Goal: Task Accomplishment & Management: Manage account settings

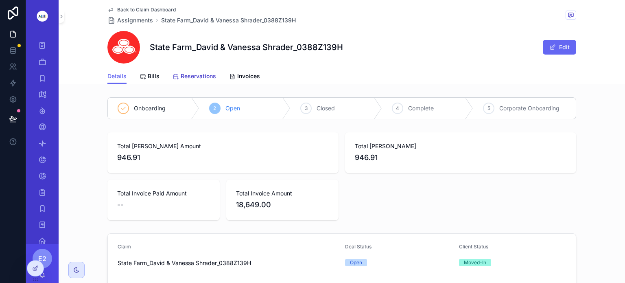
click at [195, 76] on span "Reservations" at bounding box center [198, 76] width 35 height 8
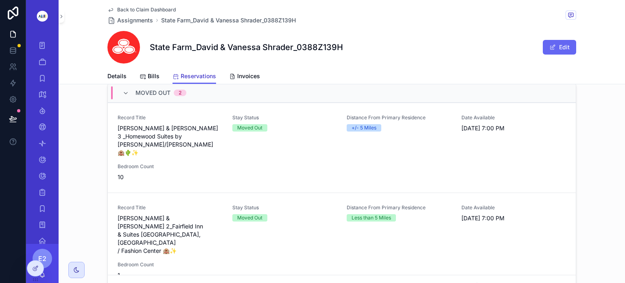
scroll to position [102, 0]
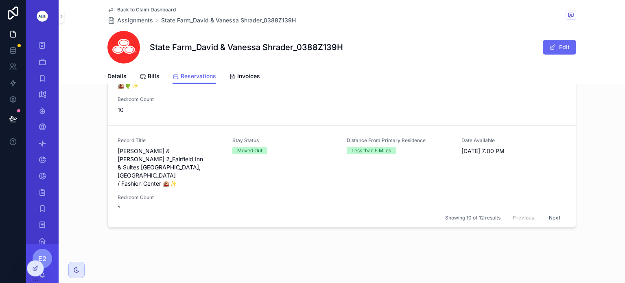
click at [545, 219] on button "Next" at bounding box center [554, 217] width 23 height 13
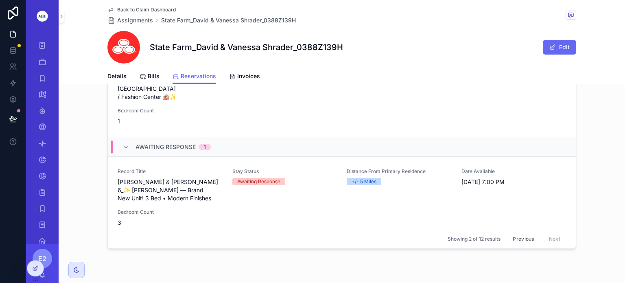
scroll to position [81, 0]
click at [547, 240] on div "Previous Next" at bounding box center [536, 238] width 59 height 13
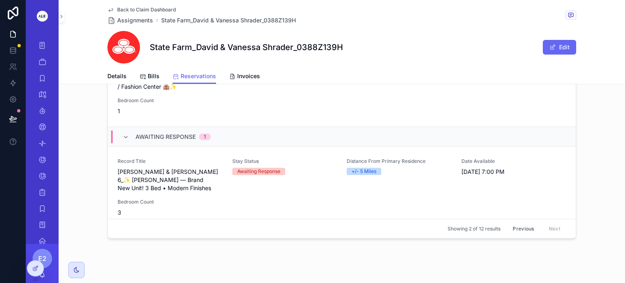
scroll to position [102, 0]
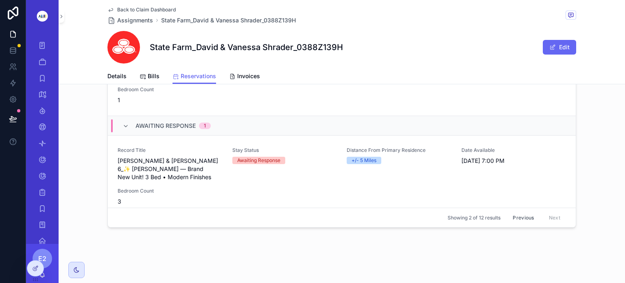
click at [515, 216] on button "Previous" at bounding box center [523, 217] width 33 height 13
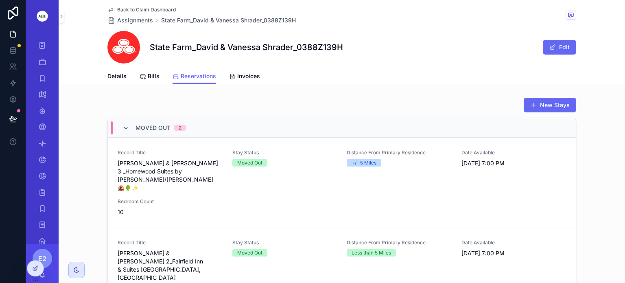
click at [122, 127] on icon "scrollable content" at bounding box center [125, 128] width 7 height 7
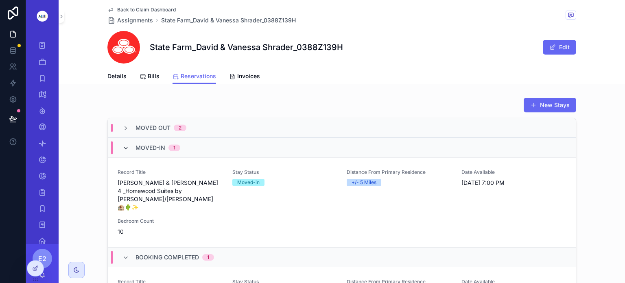
click at [122, 147] on icon "scrollable content" at bounding box center [125, 148] width 7 height 7
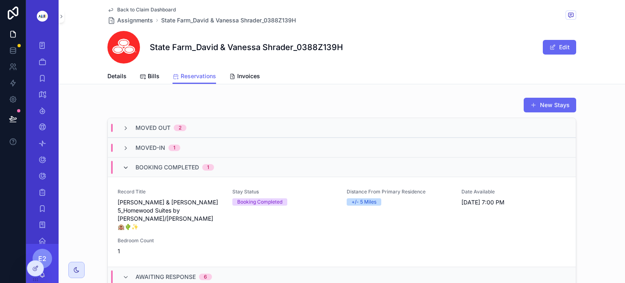
click at [122, 168] on icon "scrollable content" at bounding box center [125, 167] width 7 height 7
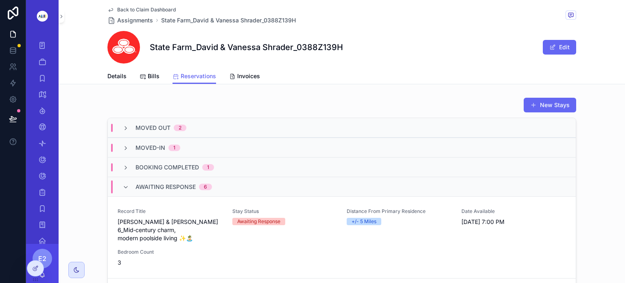
click at [136, 159] on div "Booking Completed 1" at bounding box center [342, 167] width 468 height 20
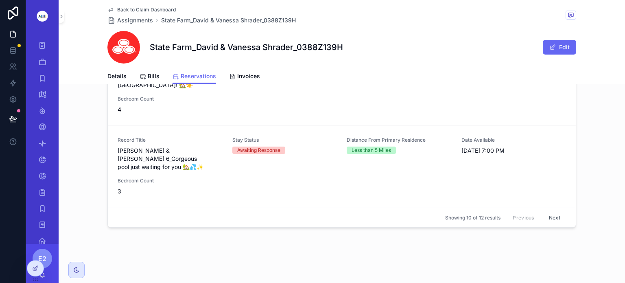
scroll to position [304, 0]
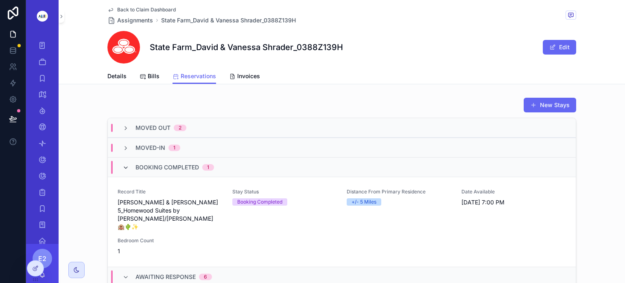
click at [125, 166] on icon "scrollable content" at bounding box center [125, 167] width 7 height 7
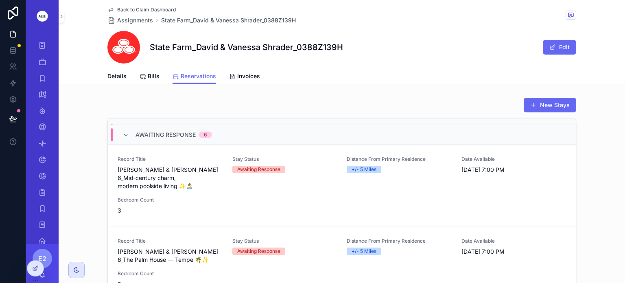
scroll to position [52, 0]
